Goal: Task Accomplishment & Management: Manage account settings

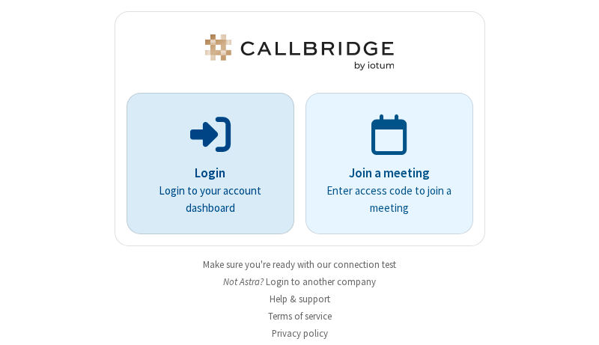
click at [204, 173] on p "Login" at bounding box center [210, 173] width 126 height 19
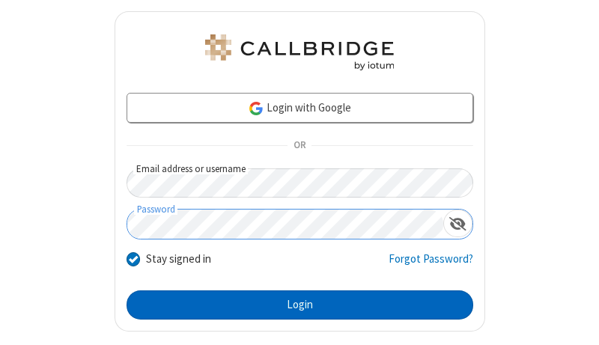
click at [293, 305] on button "Login" at bounding box center [299, 305] width 347 height 30
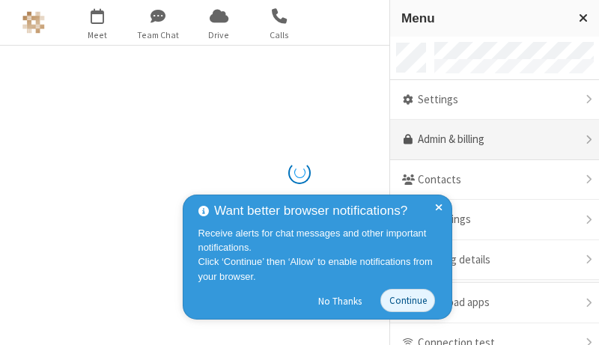
click at [489, 140] on link "Admin & billing" at bounding box center [494, 140] width 209 height 40
